Goal: Task Accomplishment & Management: Use online tool/utility

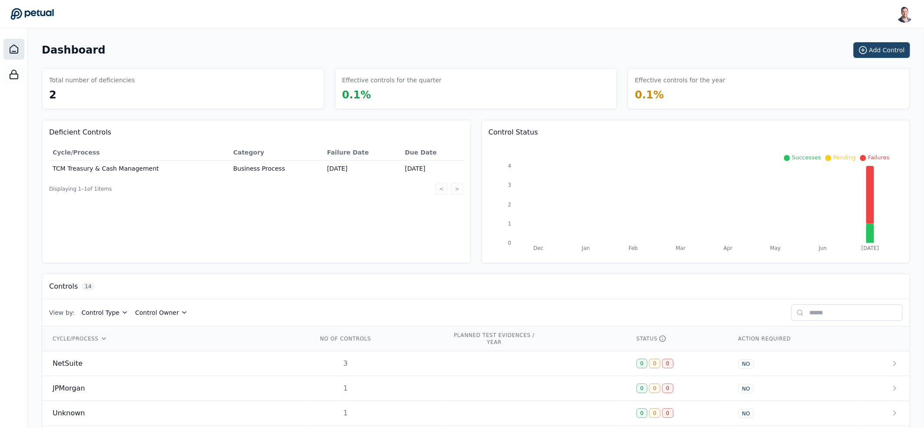
click at [868, 57] on button "Add Control" at bounding box center [882, 50] width 57 height 16
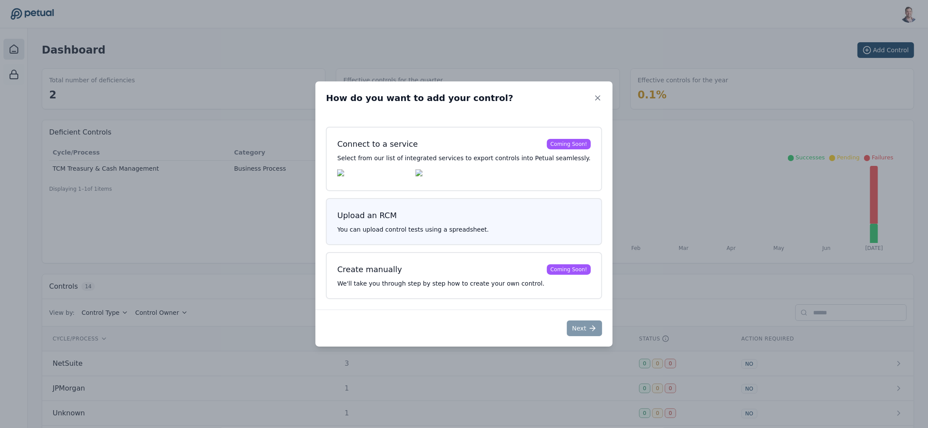
click at [444, 226] on div "Upload an RCM You can upload control tests using a spreadsheet." at bounding box center [464, 221] width 276 height 47
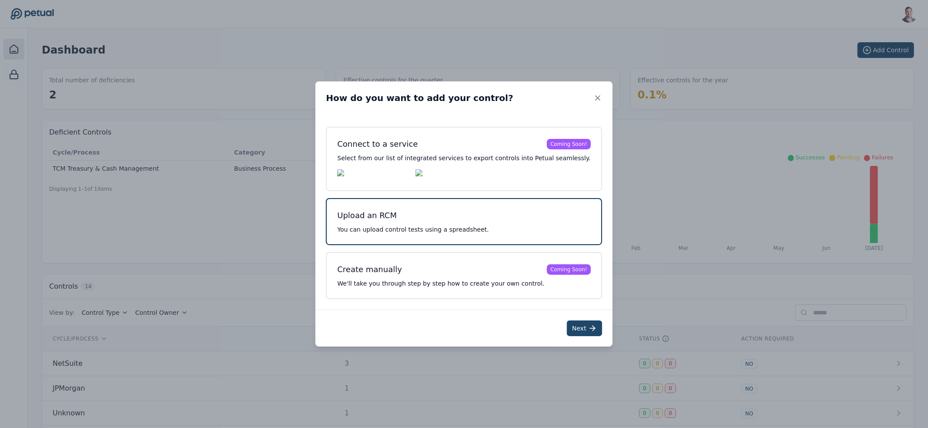
click at [567, 325] on button "Next" at bounding box center [584, 328] width 35 height 16
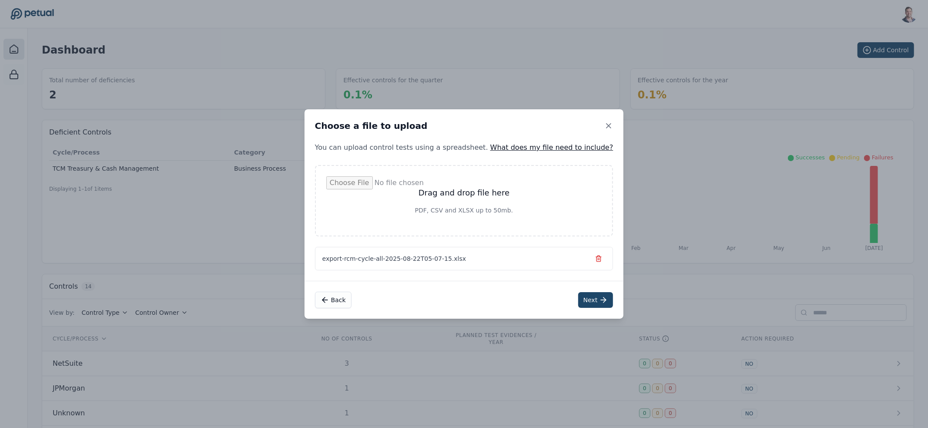
click at [578, 296] on button "Next" at bounding box center [595, 300] width 35 height 16
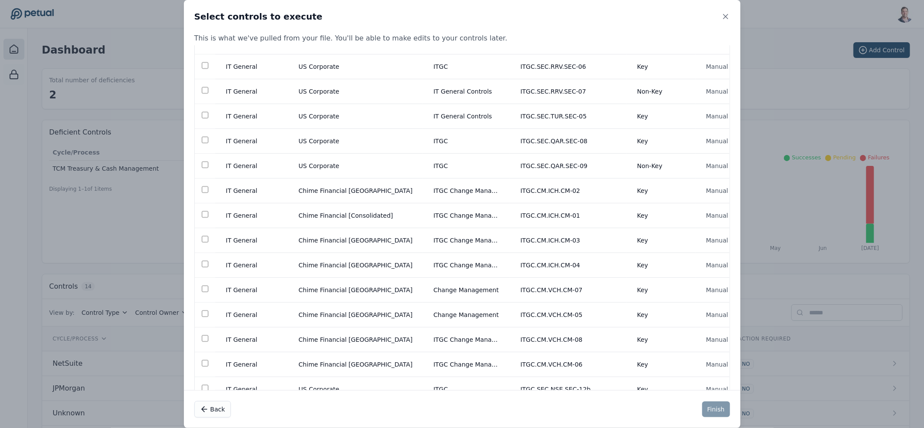
scroll to position [26176, 0]
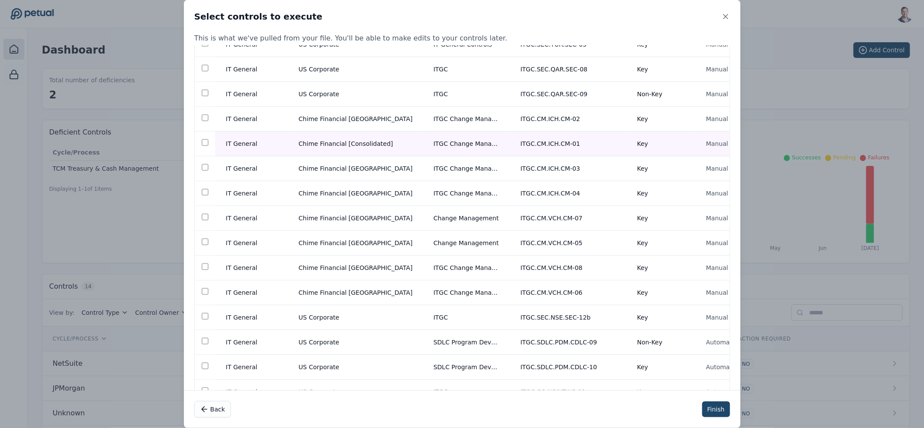
click at [719, 408] on button "Finish" at bounding box center [716, 409] width 28 height 16
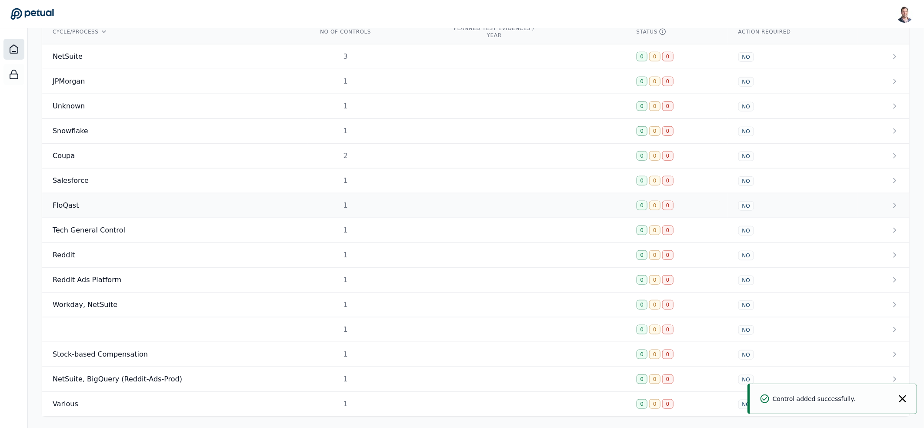
scroll to position [314, 0]
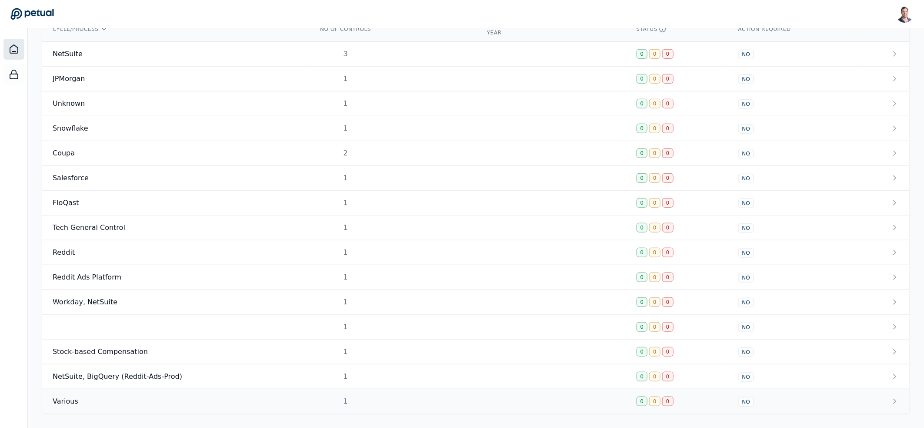
click at [166, 402] on div "Various" at bounding box center [175, 401] width 244 height 10
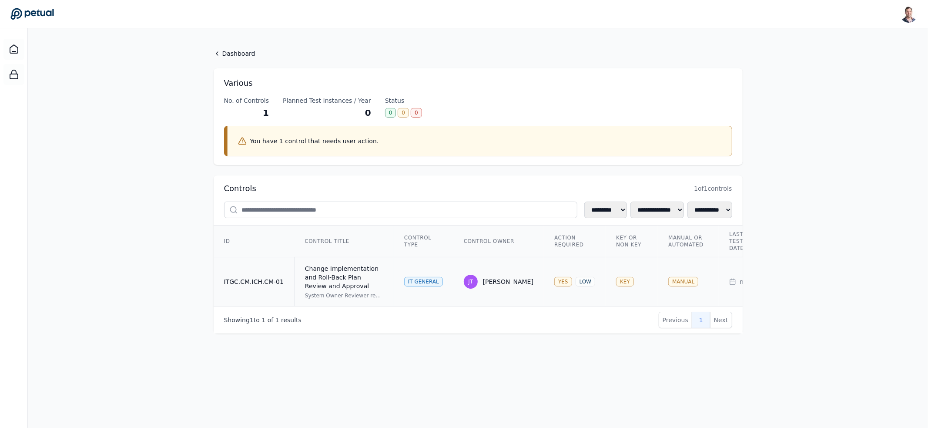
click at [332, 277] on div "Change Implementation and Roll-Back Plan Review and Approval" at bounding box center [344, 277] width 78 height 26
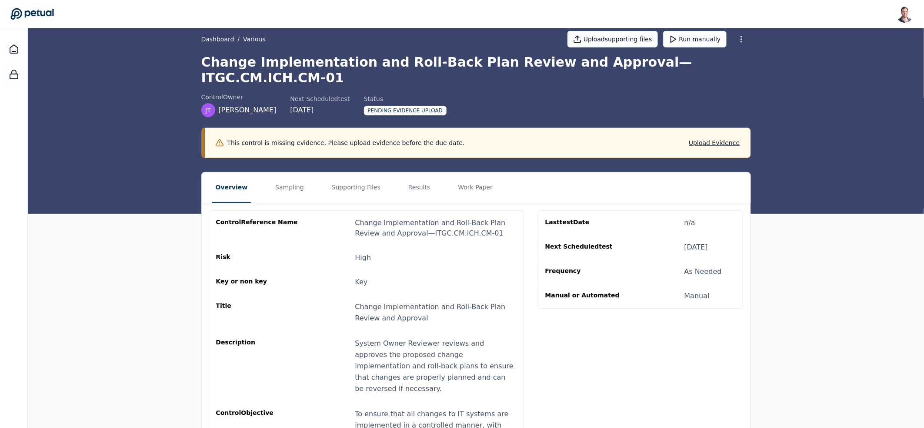
scroll to position [20, 0]
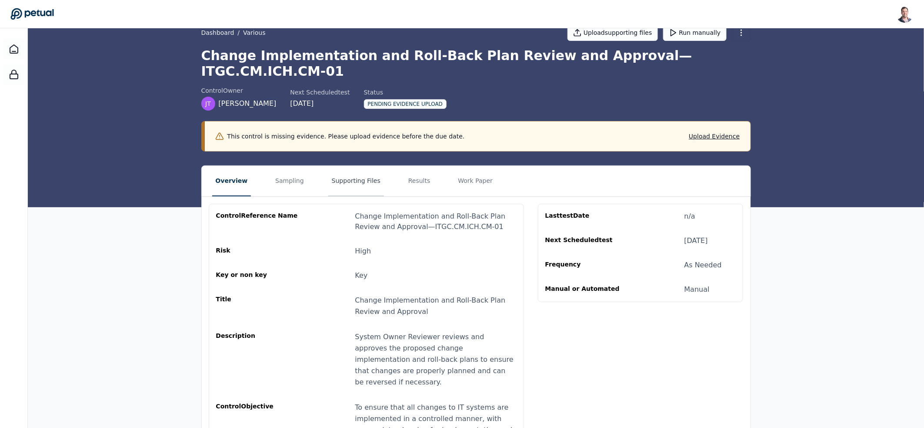
click at [366, 166] on button "Supporting Files" at bounding box center [356, 181] width 56 height 30
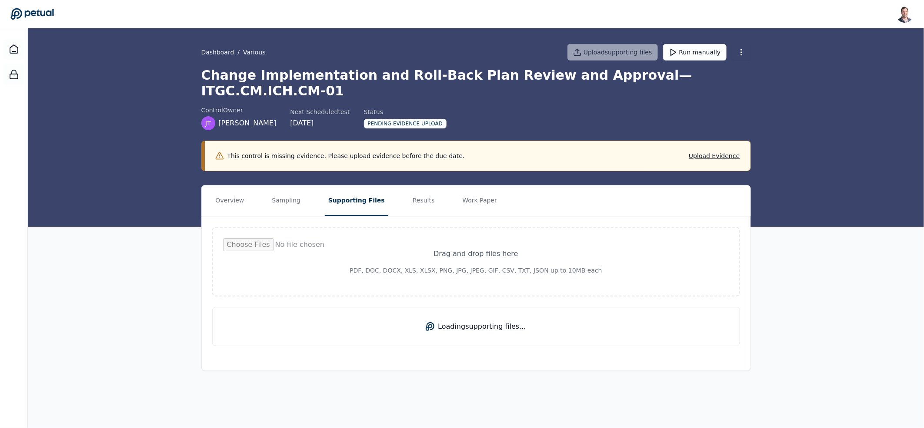
scroll to position [0, 0]
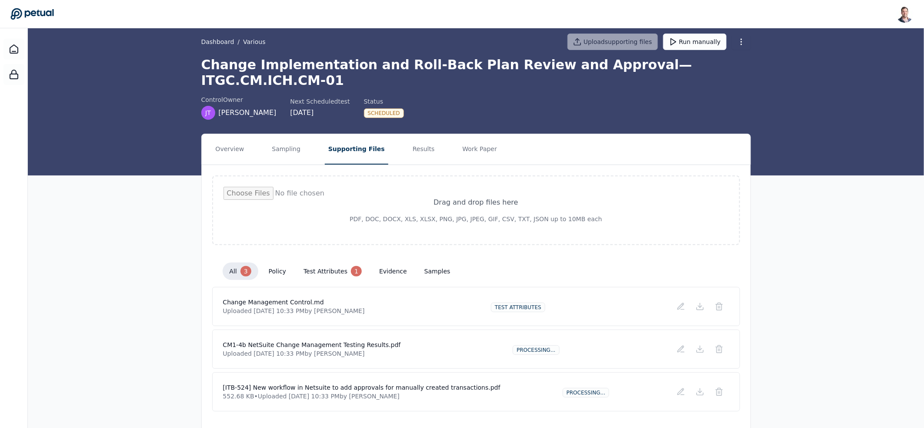
scroll to position [16, 0]
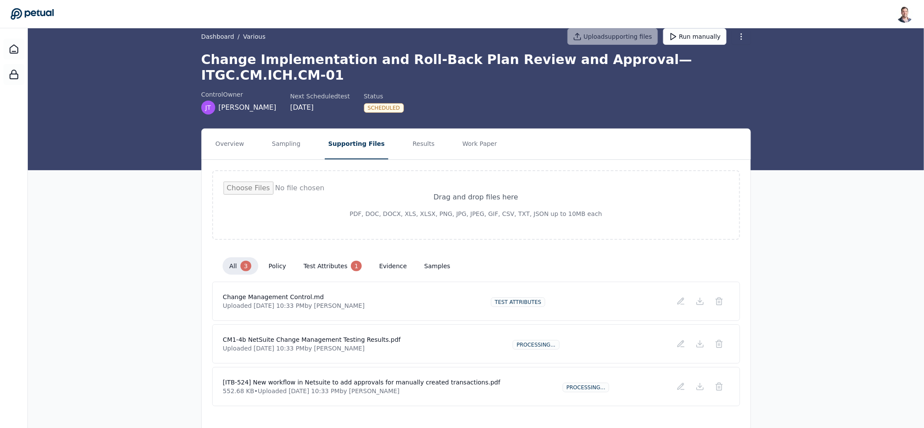
click at [353, 378] on h4 "[ITB-524] New workflow in Netsuite to add approvals for manually created transa…" at bounding box center [361, 382] width 277 height 9
click at [366, 378] on h4 "[ITB-524] New workflow in Netsuite to add approvals for manually created transa…" at bounding box center [361, 382] width 277 height 9
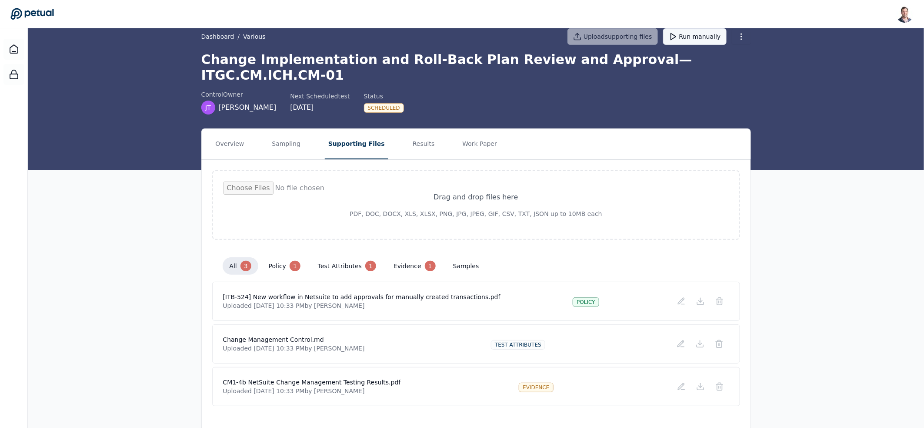
click at [694, 37] on button "Run manually" at bounding box center [694, 36] width 63 height 17
click at [413, 130] on button "Results" at bounding box center [423, 144] width 29 height 30
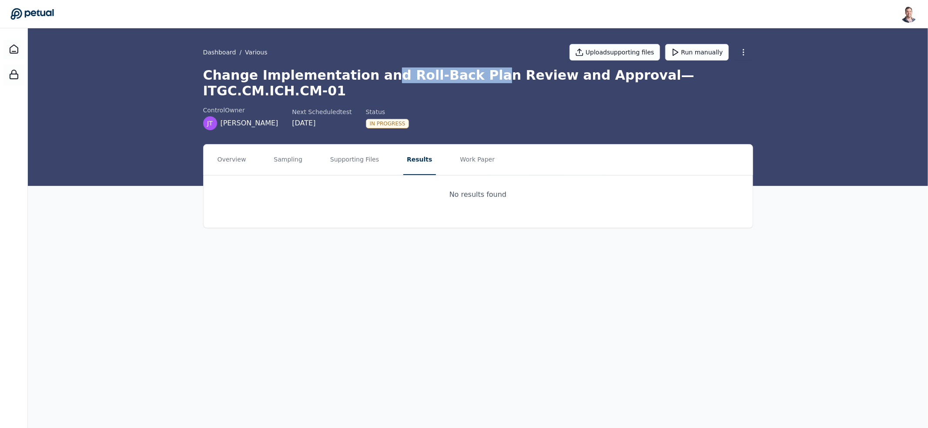
drag, startPoint x: 405, startPoint y: 77, endPoint x: 456, endPoint y: 77, distance: 50.9
click at [456, 77] on h1 "Change Implementation and Roll-Back Plan Review and Approval — ITGC.CM.ICH.CM-01" at bounding box center [478, 82] width 550 height 31
click at [408, 146] on button "Results" at bounding box center [419, 159] width 32 height 30
click at [482, 145] on button "Work Paper" at bounding box center [478, 159] width 42 height 30
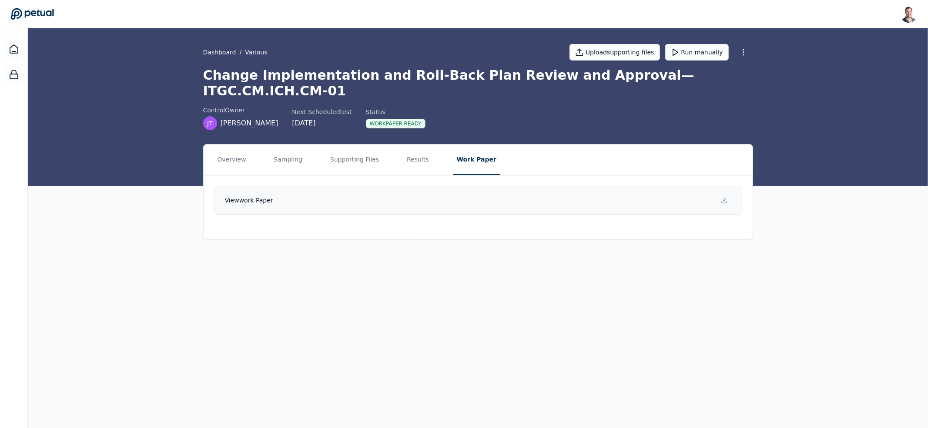
click at [442, 187] on link "View work paper" at bounding box center [478, 200] width 528 height 29
click at [409, 148] on button "Results" at bounding box center [417, 159] width 29 height 30
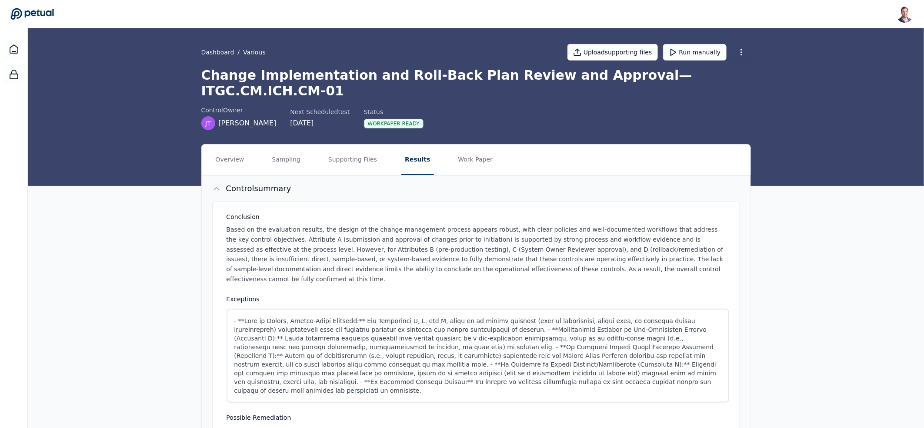
click at [322, 231] on p "Based on the evaluation results, the design of the change management process ap…" at bounding box center [478, 254] width 503 height 60
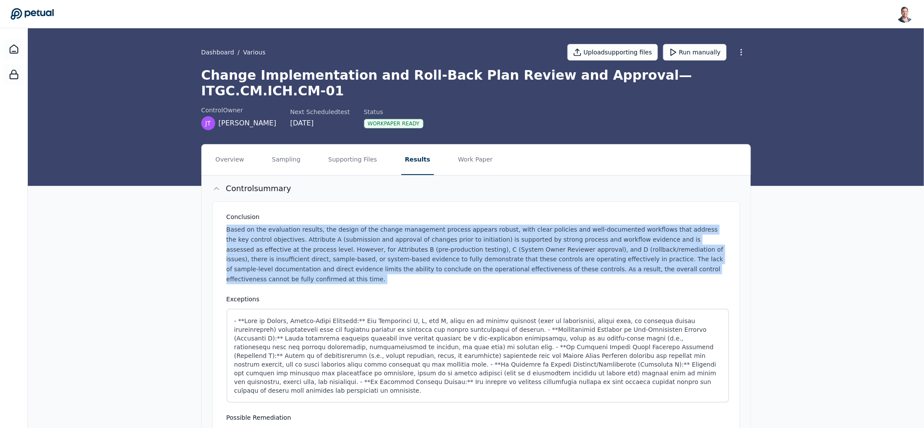
click at [322, 231] on p "Based on the evaluation results, the design of the change management process ap…" at bounding box center [478, 254] width 503 height 60
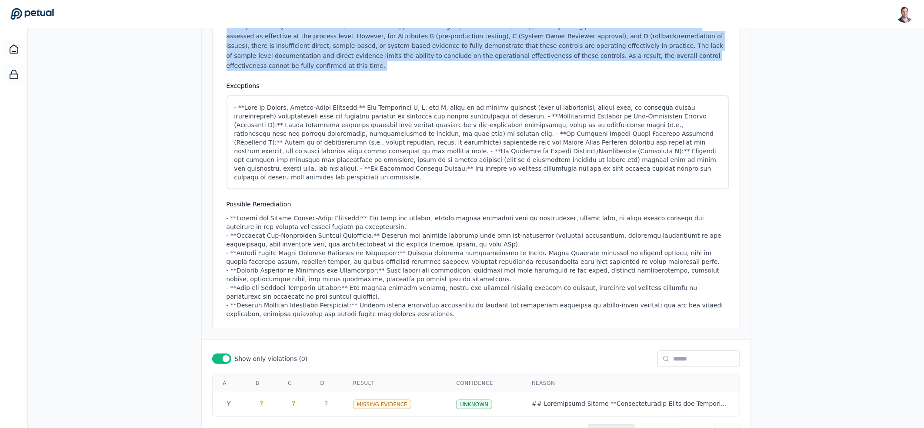
scroll to position [218, 0]
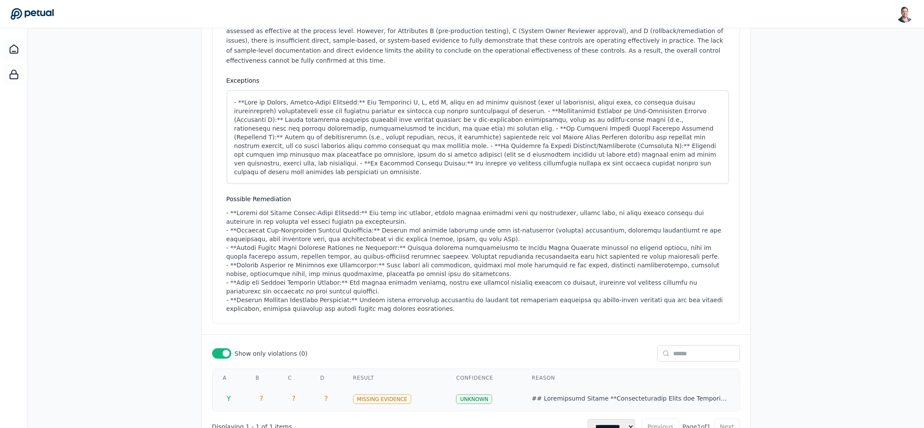
click at [335, 386] on td "?" at bounding box center [326, 398] width 33 height 24
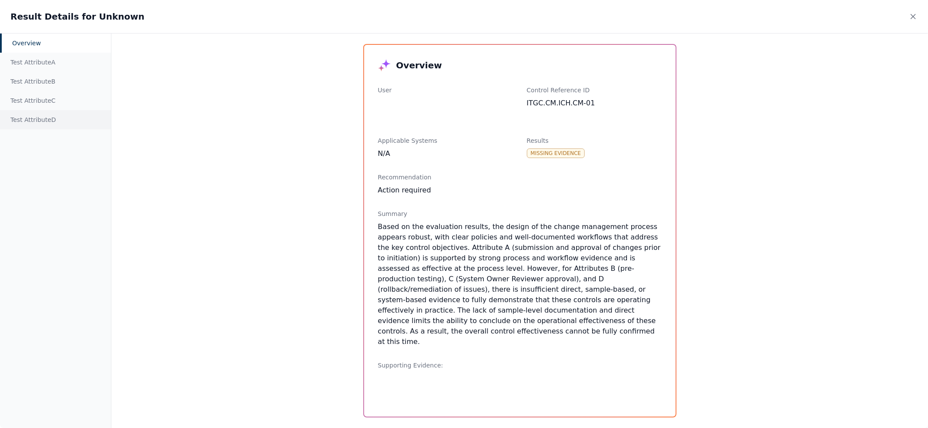
click at [43, 128] on div "Test Attribute D" at bounding box center [55, 119] width 111 height 19
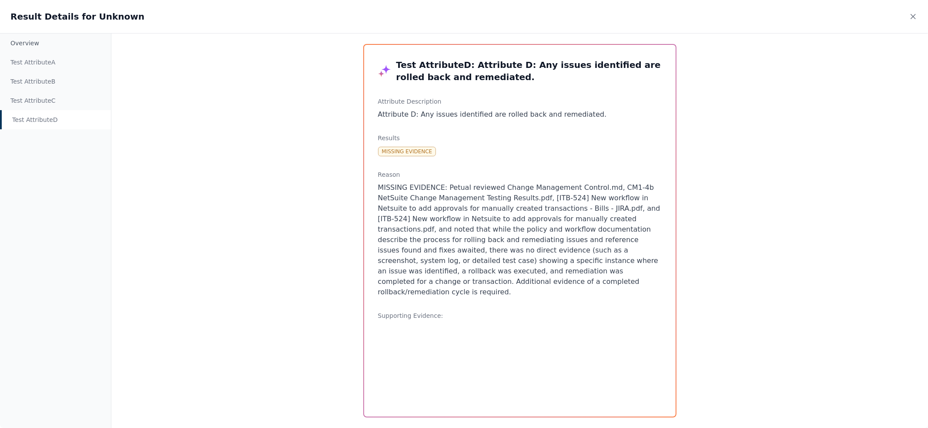
click at [512, 284] on p "MISSING EVIDENCE: Petual reviewed Change Management Control.md, CM1-4b NetSuite…" at bounding box center [520, 239] width 284 height 115
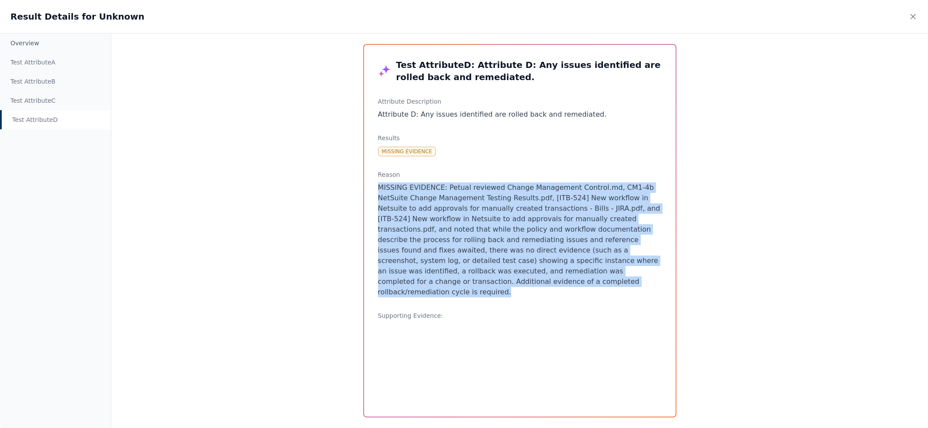
drag, startPoint x: 512, startPoint y: 284, endPoint x: 373, endPoint y: 188, distance: 168.9
click at [373, 188] on div "Test Attribute D : Attribute D: Any issues identified are rolled back and remed…" at bounding box center [519, 230] width 311 height 371
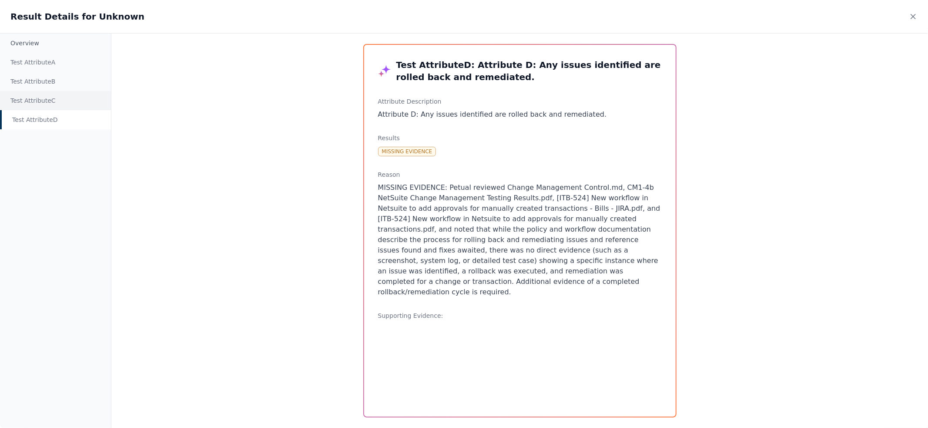
click at [40, 97] on div "Test Attribute C" at bounding box center [55, 100] width 111 height 19
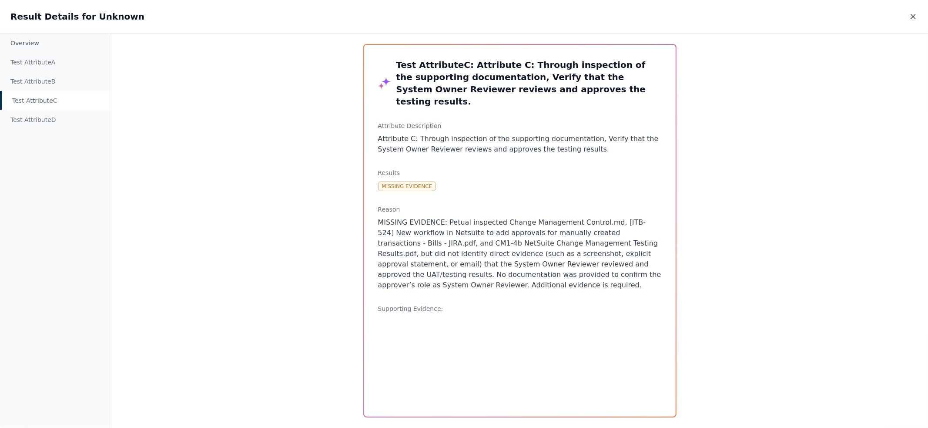
click at [913, 15] on icon at bounding box center [913, 16] width 9 height 9
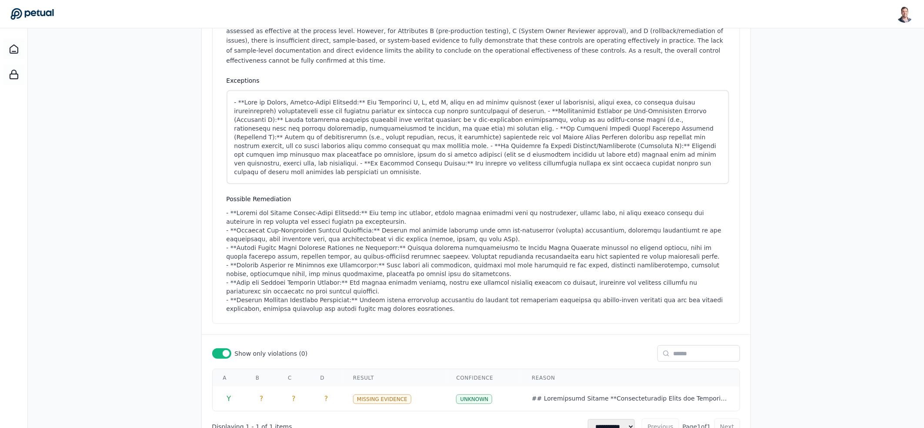
scroll to position [0, 0]
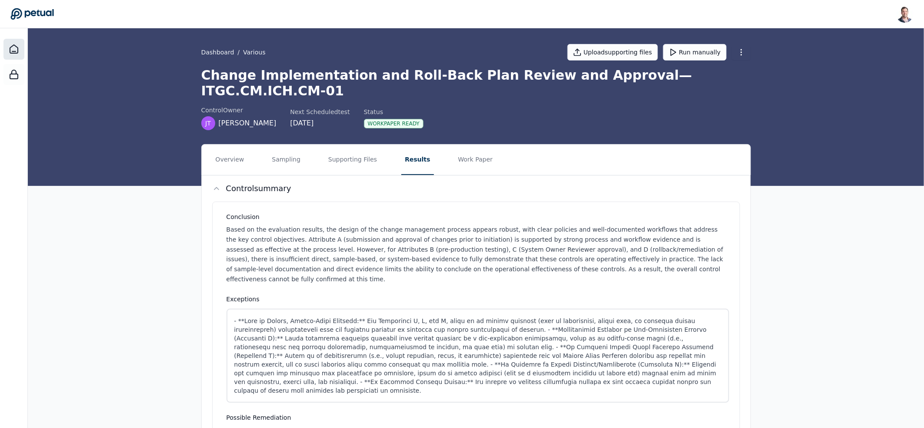
click at [9, 47] on icon at bounding box center [14, 49] width 10 height 10
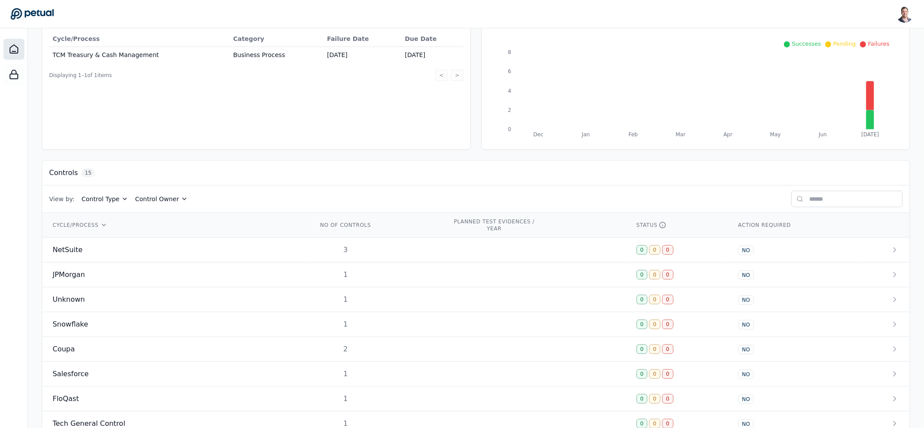
scroll to position [294, 0]
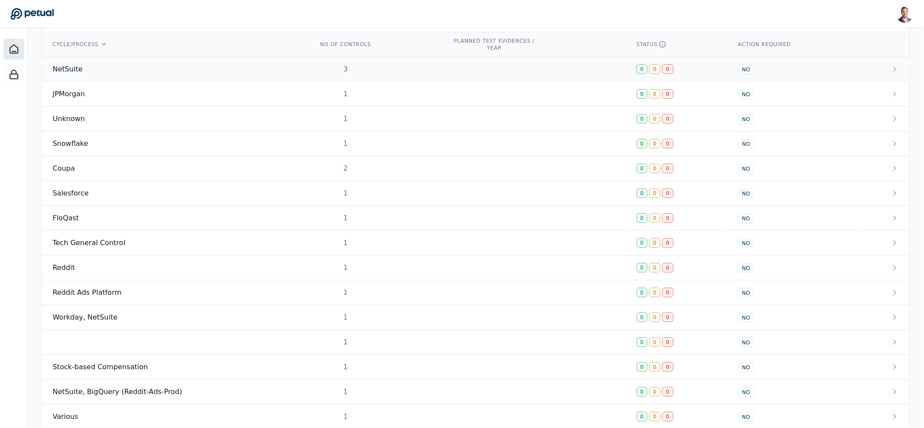
click at [155, 71] on div "NetSuite" at bounding box center [175, 69] width 244 height 10
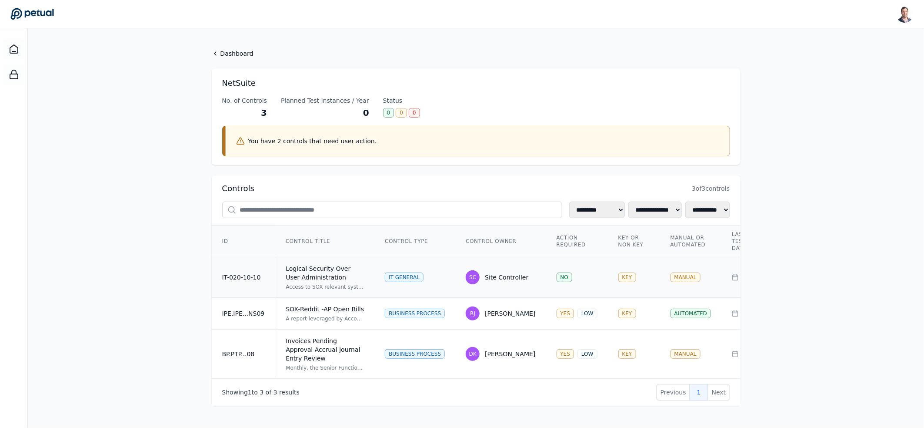
click at [350, 273] on div "Logical Security Over User Administration" at bounding box center [325, 272] width 78 height 17
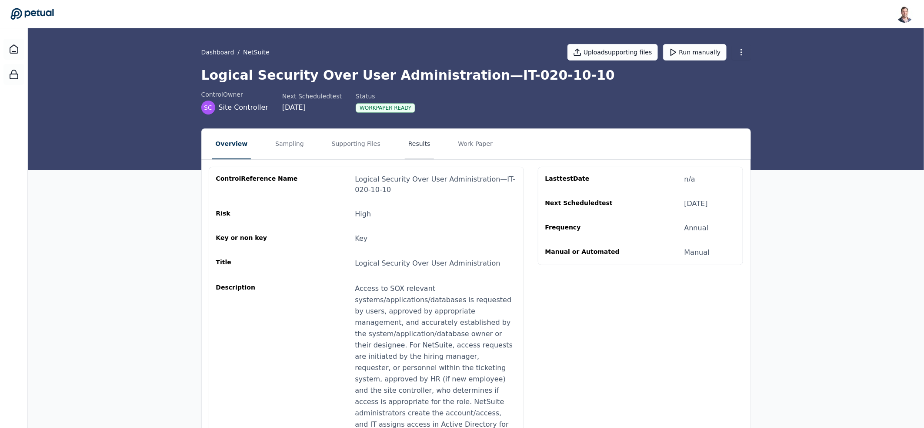
click at [405, 142] on button "Results" at bounding box center [419, 144] width 29 height 30
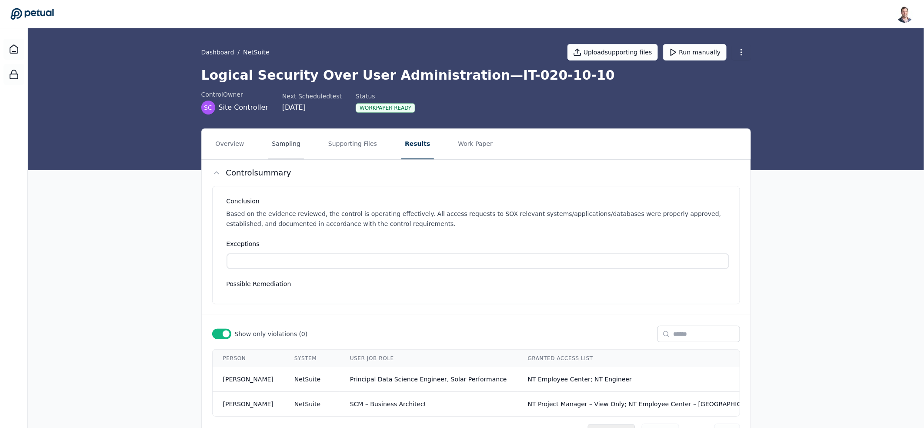
click at [295, 145] on button "Sampling" at bounding box center [286, 144] width 36 height 30
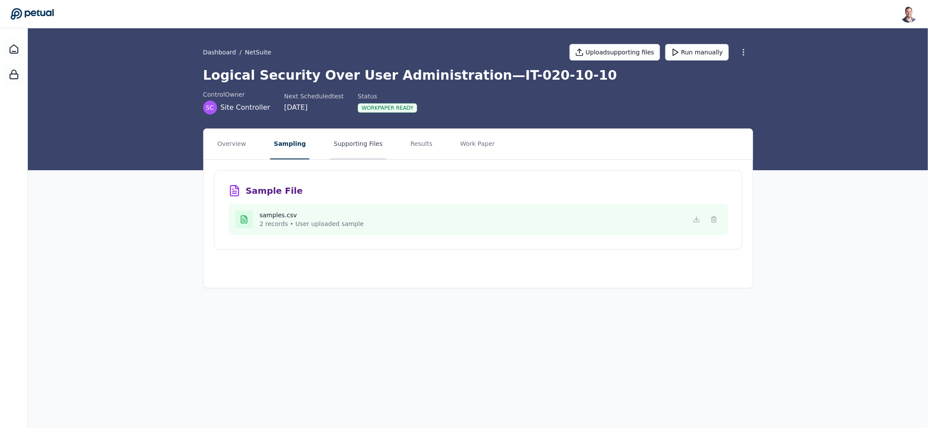
click at [351, 147] on button "Supporting Files" at bounding box center [358, 144] width 56 height 30
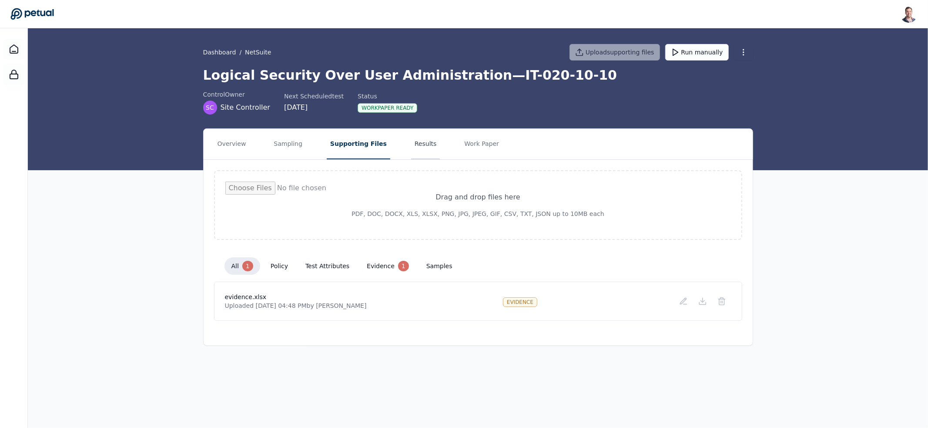
click at [422, 144] on button "Results" at bounding box center [425, 144] width 29 height 30
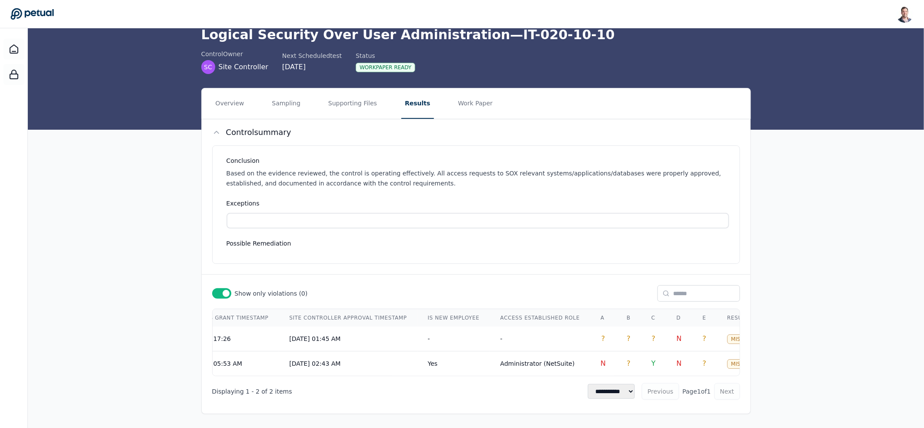
scroll to position [0, 932]
click at [488, 334] on td "-" at bounding box center [538, 338] width 100 height 25
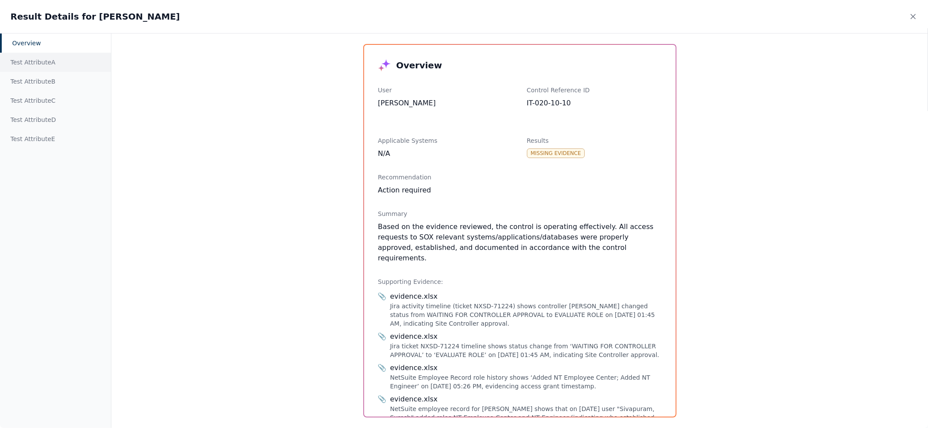
click at [45, 62] on div "Test Attribute A" at bounding box center [55, 62] width 111 height 19
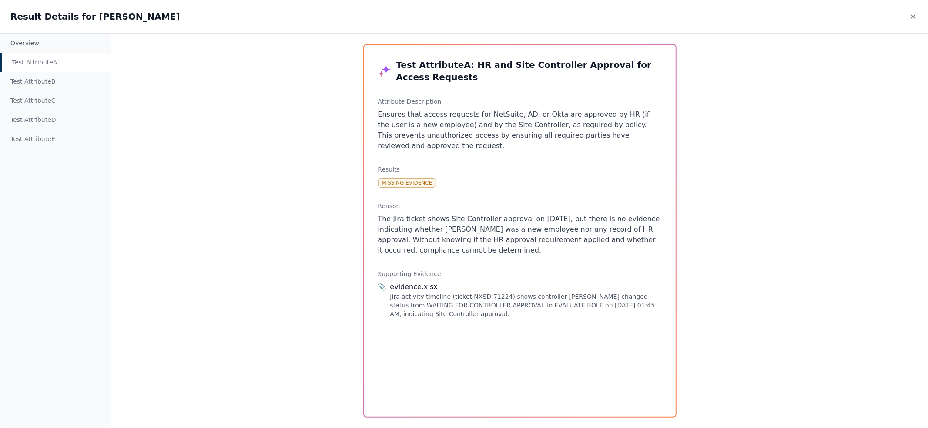
click at [49, 55] on div "Test Attribute A" at bounding box center [55, 62] width 111 height 19
click at [47, 40] on div "Overview" at bounding box center [55, 42] width 111 height 19
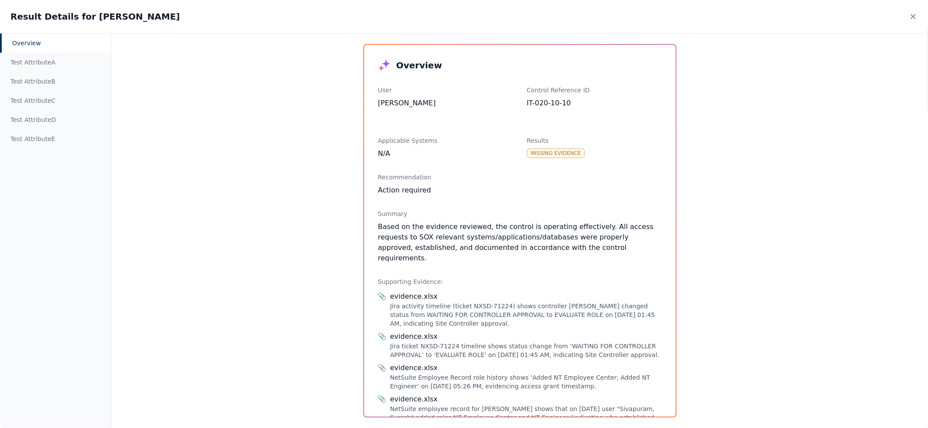
click at [397, 291] on div "evidence.xlsx" at bounding box center [525, 296] width 271 height 10
click at [382, 291] on span "📎" at bounding box center [382, 296] width 9 height 10
click at [416, 291] on div "evidence.xlsx" at bounding box center [525, 296] width 271 height 10
click at [438, 301] on div "Jira activity timeline (ticket NXSD-71224) shows controller [PERSON_NAME] chang…" at bounding box center [525, 314] width 271 height 26
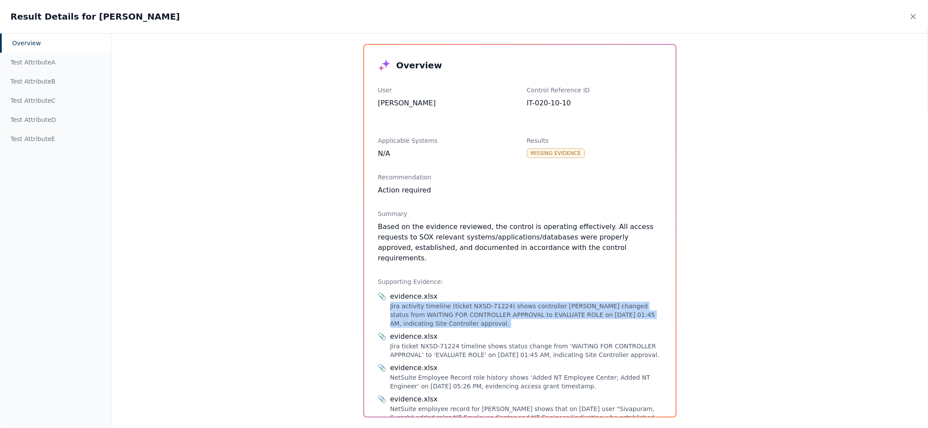
click at [438, 301] on div "Jira activity timeline (ticket NXSD-71224) shows controller [PERSON_NAME] chang…" at bounding box center [525, 314] width 271 height 26
click at [472, 302] on div "Jira activity timeline (ticket NXSD-71224) shows controller [PERSON_NAME] chang…" at bounding box center [525, 314] width 271 height 26
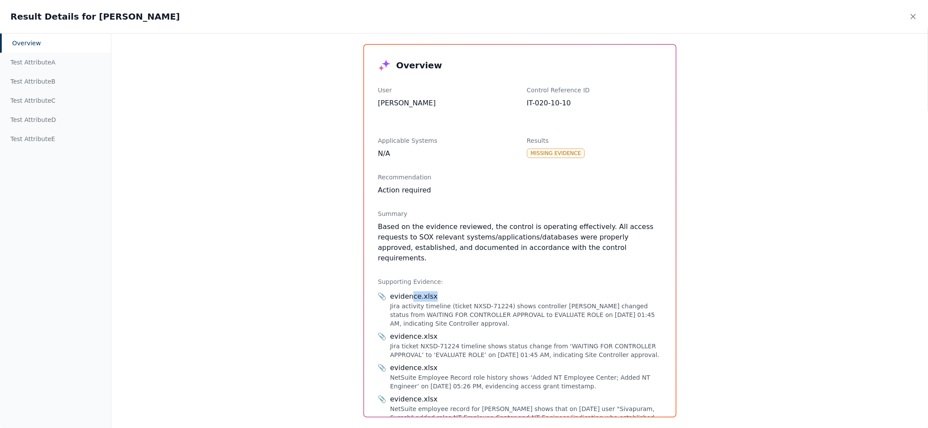
drag, startPoint x: 431, startPoint y: 283, endPoint x: 394, endPoint y: 279, distance: 37.2
click at [420, 233] on div "Based on the evidence reviewed, the control is operating effectively. All acces…" at bounding box center [520, 242] width 284 height 42
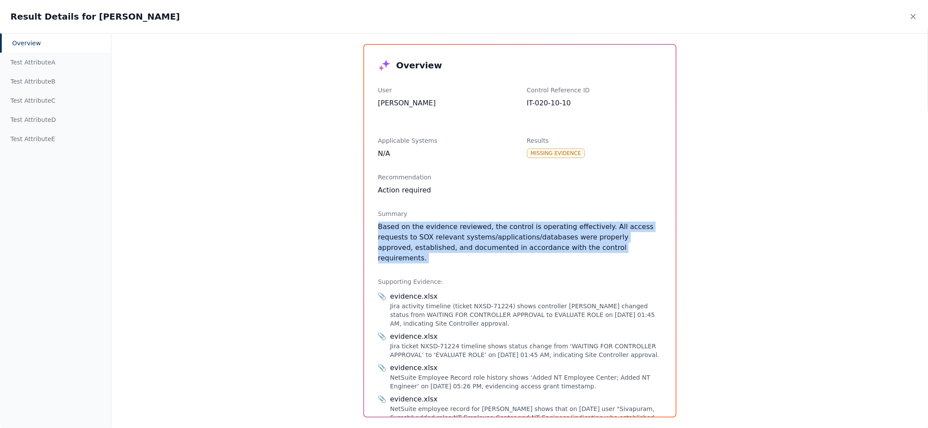
click at [420, 233] on div "Based on the evidence reviewed, the control is operating effectively. All acces…" at bounding box center [520, 242] width 284 height 42
click at [439, 238] on div "Based on the evidence reviewed, the control is operating effectively. All acces…" at bounding box center [520, 242] width 284 height 42
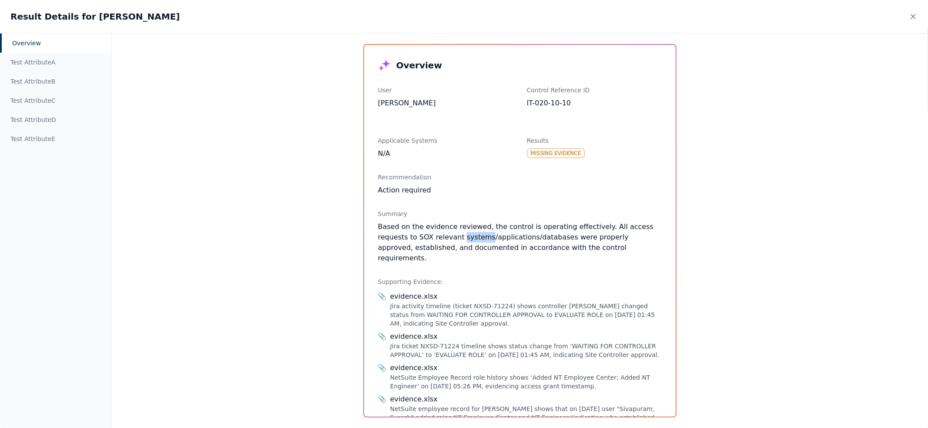
click at [439, 238] on div "Based on the evidence reviewed, the control is operating effectively. All acces…" at bounding box center [520, 242] width 284 height 42
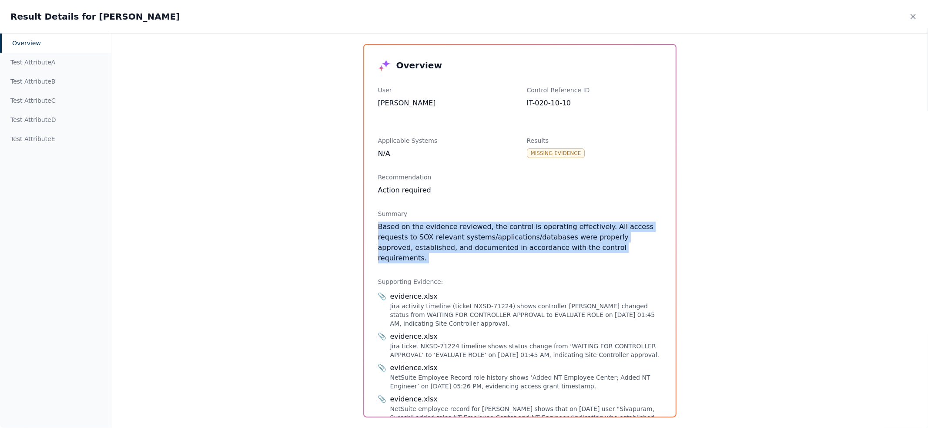
click at [439, 238] on div "Based on the evidence reviewed, the control is operating effectively. All acces…" at bounding box center [520, 242] width 284 height 42
click at [593, 257] on div "Overview User [PERSON_NAME] Control Reference ID IT-020-10-10 Applicable System…" at bounding box center [519, 230] width 311 height 371
drag, startPoint x: 609, startPoint y: 253, endPoint x: 375, endPoint y: 131, distance: 263.8
click at [375, 131] on div "Overview User [PERSON_NAME] Control Reference ID IT-020-10-10 Applicable System…" at bounding box center [519, 230] width 311 height 371
copy div "Applicable Systems N/A Results Missing Evidence Recommendation Action required …"
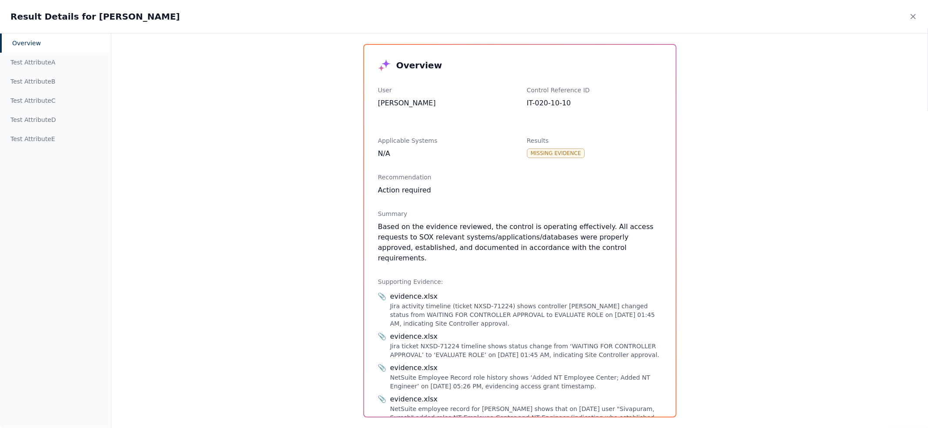
drag, startPoint x: 204, startPoint y: 108, endPoint x: 269, endPoint y: 99, distance: 65.9
click at [204, 108] on div "Overview Test Attribute A Test Attribute B Test Attribute C Test Attribute D Te…" at bounding box center [464, 230] width 928 height 394
click at [916, 17] on icon at bounding box center [913, 16] width 9 height 9
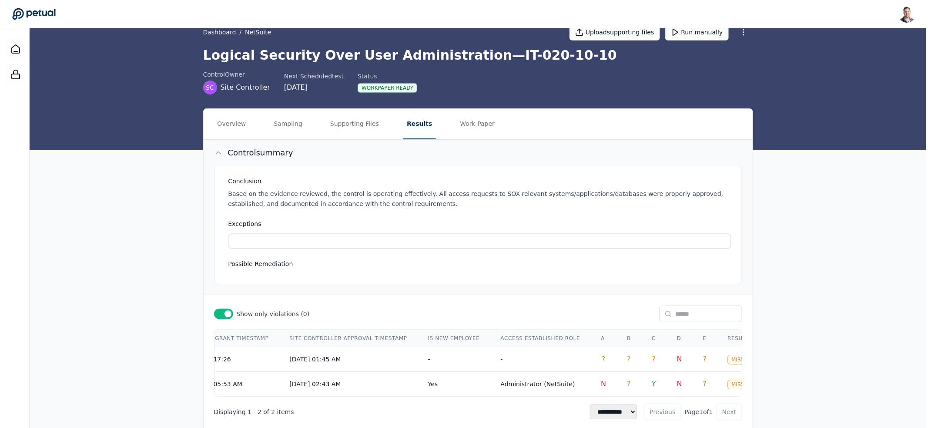
scroll to position [0, 0]
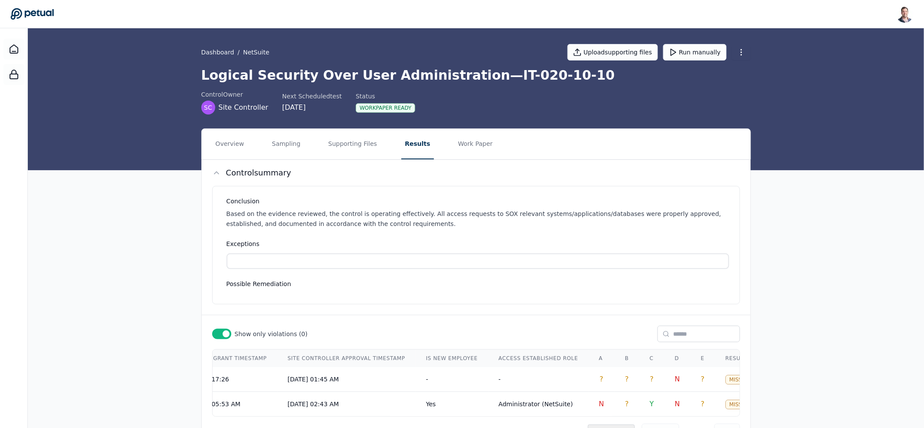
click at [490, 67] on div "Dashboard / NetSuite Upload supporting files Run manually" at bounding box center [476, 52] width 550 height 30
drag, startPoint x: 12, startPoint y: 54, endPoint x: 19, endPoint y: 55, distance: 7.0
click at [12, 54] on div at bounding box center [13, 49] width 21 height 21
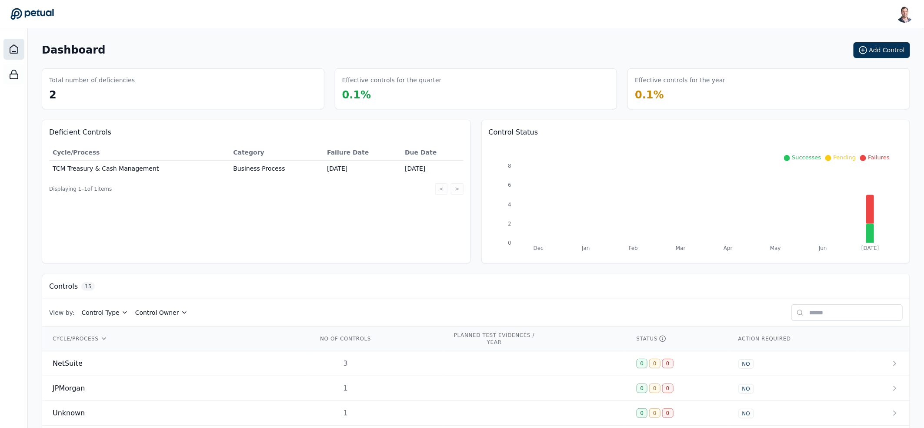
click at [662, 113] on div "Dashboard Add Control Total number of deficiencies 2 Effective controls for the…" at bounding box center [476, 382] width 869 height 681
click at [808, 44] on div "Dashboard Add Control" at bounding box center [476, 50] width 869 height 16
click at [881, 50] on button "Add Control" at bounding box center [882, 50] width 57 height 16
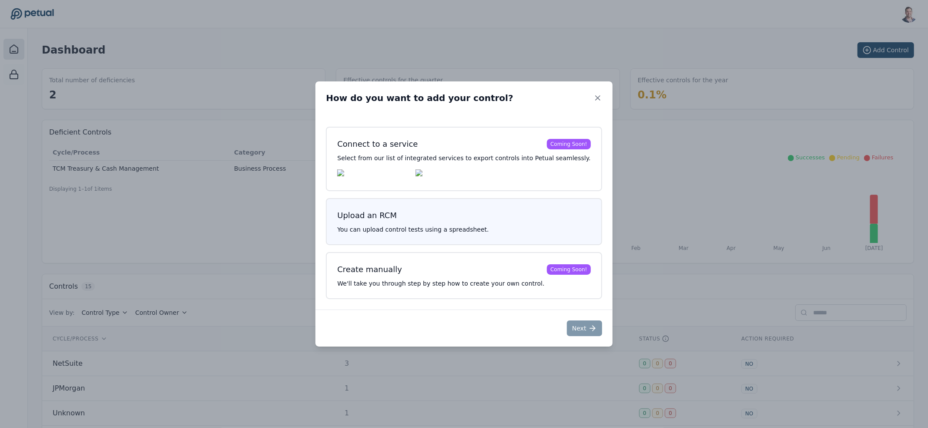
click at [449, 208] on div "Upload an RCM You can upload control tests using a spreadsheet." at bounding box center [464, 221] width 276 height 47
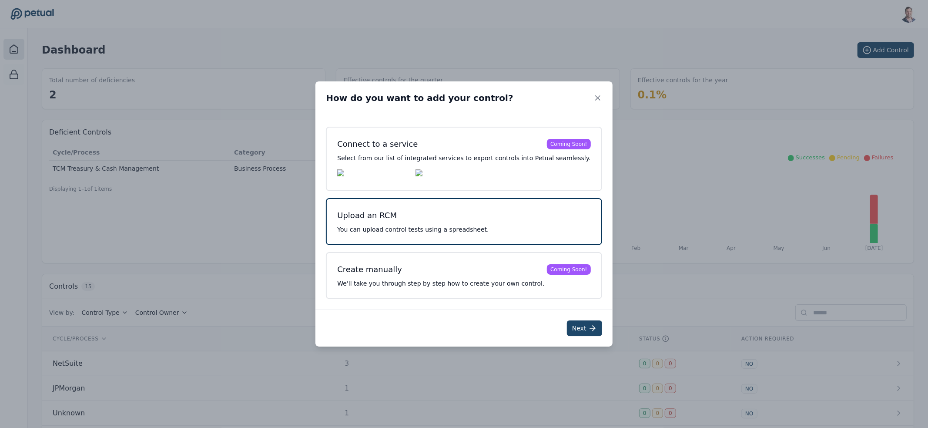
click at [588, 326] on icon at bounding box center [592, 328] width 9 height 9
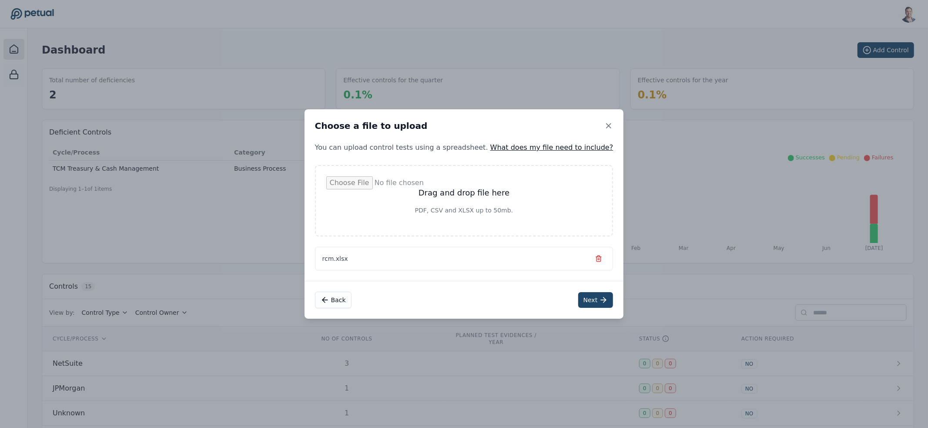
click at [578, 295] on button "Next" at bounding box center [595, 300] width 35 height 16
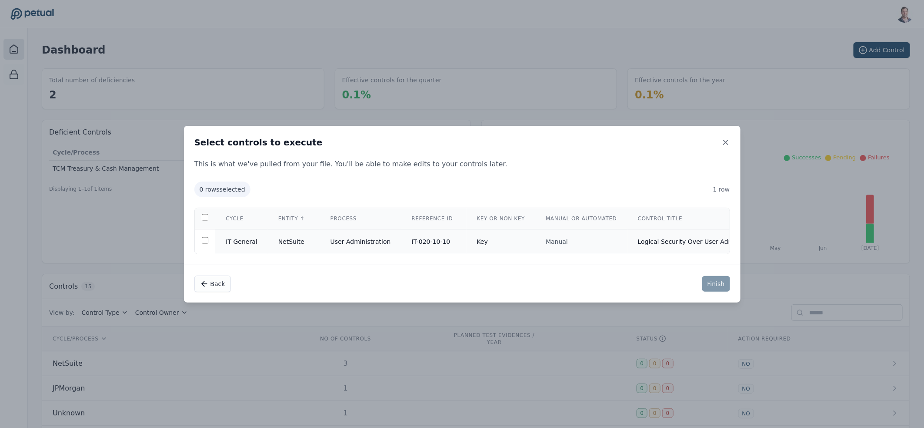
click at [401, 229] on td "IT-020-10-10" at bounding box center [433, 241] width 65 height 25
click at [712, 282] on button "Finish" at bounding box center [716, 284] width 28 height 16
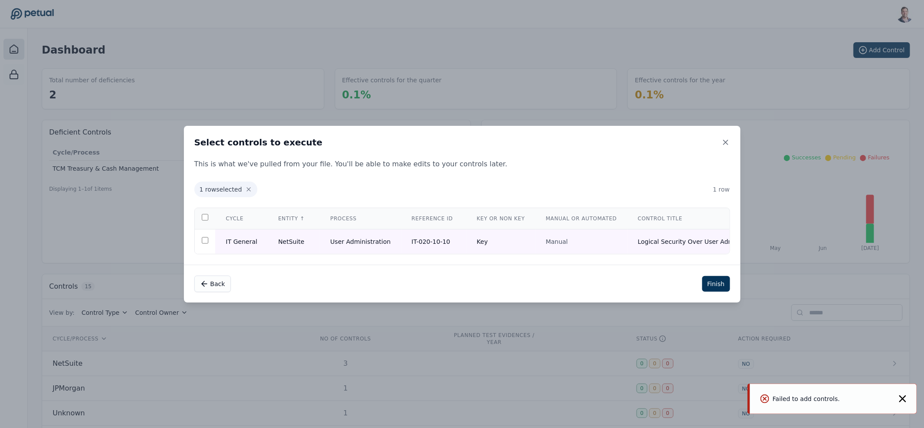
click at [904, 398] on icon "Notifications (F8)" at bounding box center [902, 398] width 7 height 7
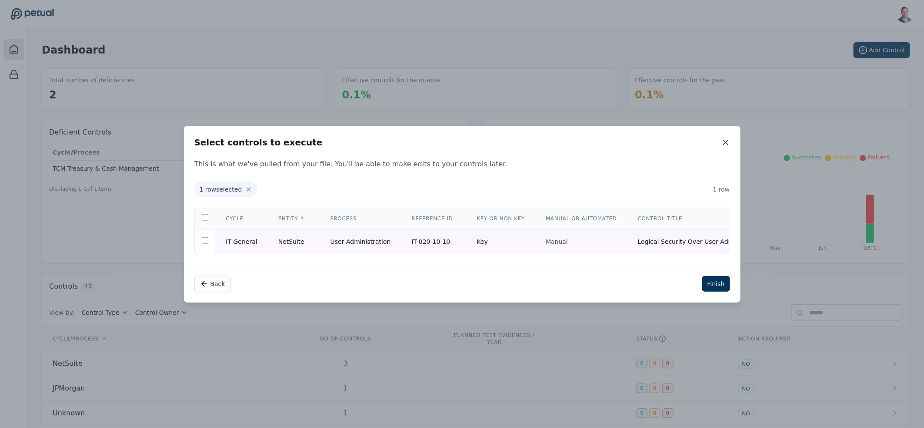
drag, startPoint x: 721, startPoint y: 142, endPoint x: 725, endPoint y: 140, distance: 4.7
click at [724, 141] on div "Select controls to execute" at bounding box center [462, 142] width 557 height 33
click at [727, 140] on icon at bounding box center [726, 142] width 9 height 9
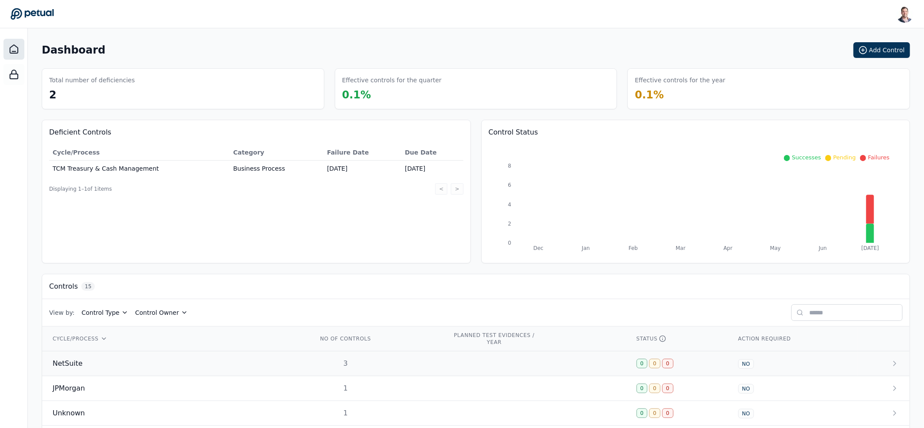
click at [174, 369] on td "NetSuite" at bounding box center [174, 363] width 265 height 25
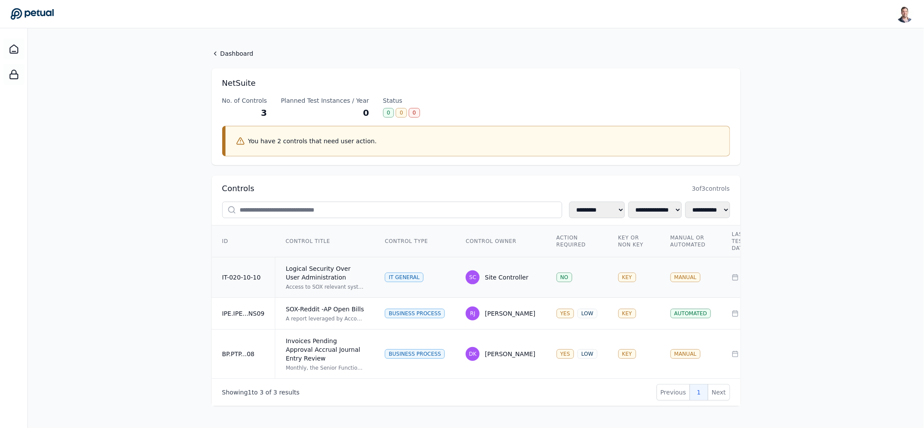
click at [335, 277] on div "Logical Security Over User Administration" at bounding box center [325, 272] width 78 height 17
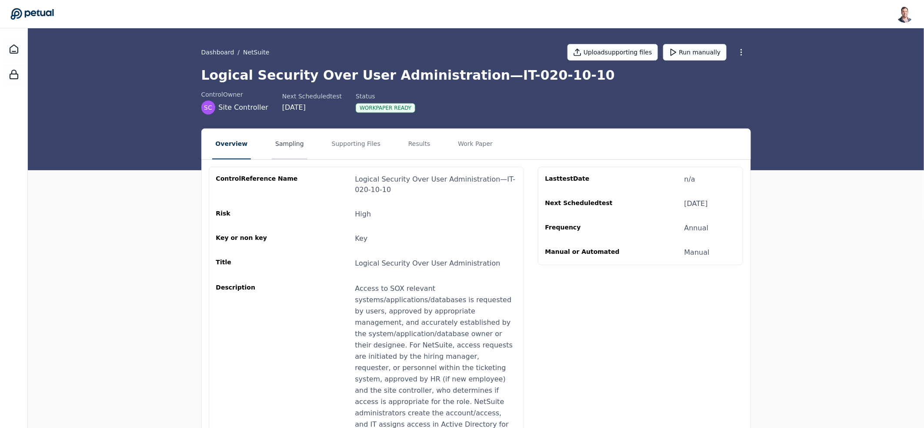
click at [287, 149] on button "Sampling" at bounding box center [290, 144] width 36 height 30
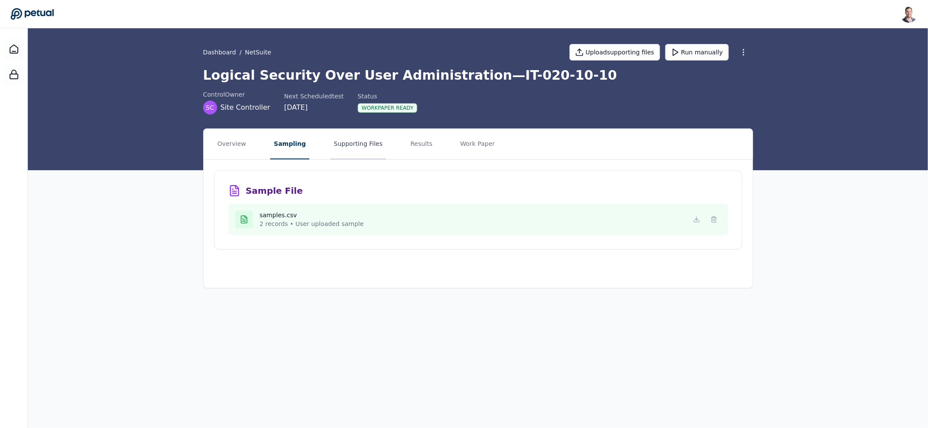
click at [361, 147] on button "Supporting Files" at bounding box center [358, 144] width 56 height 30
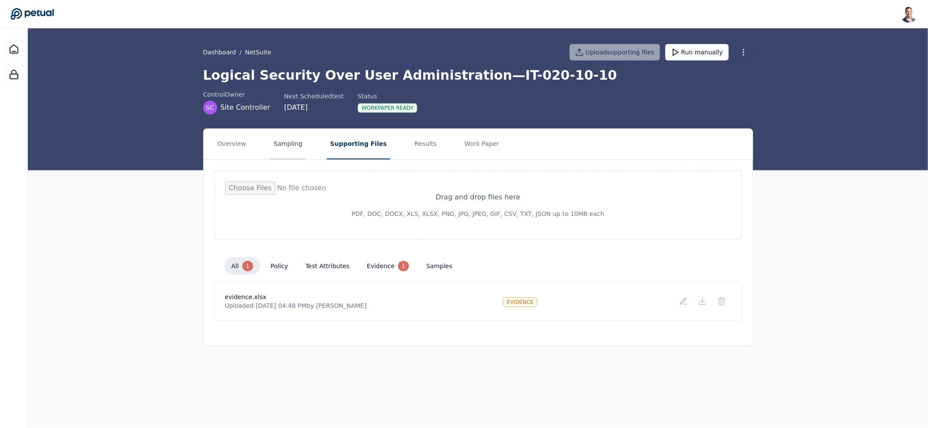
click at [281, 129] on button "Sampling" at bounding box center [288, 144] width 36 height 30
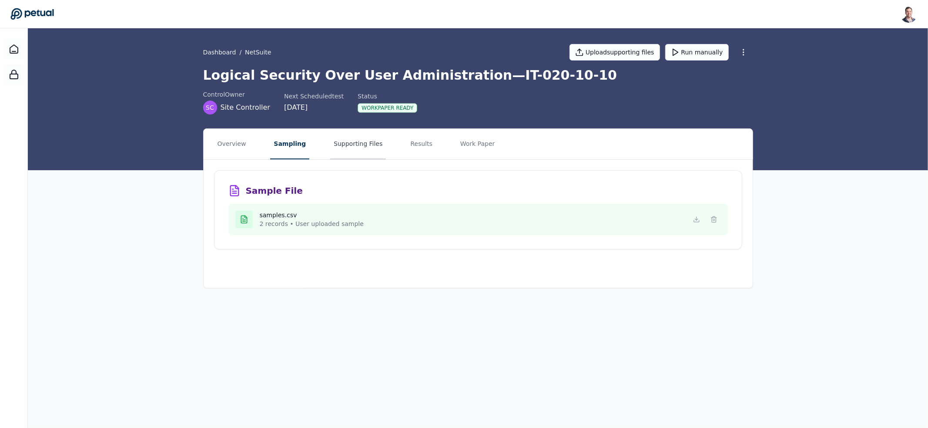
click at [343, 150] on button "Supporting Files" at bounding box center [358, 144] width 56 height 30
